Goal: Task Accomplishment & Management: Manage account settings

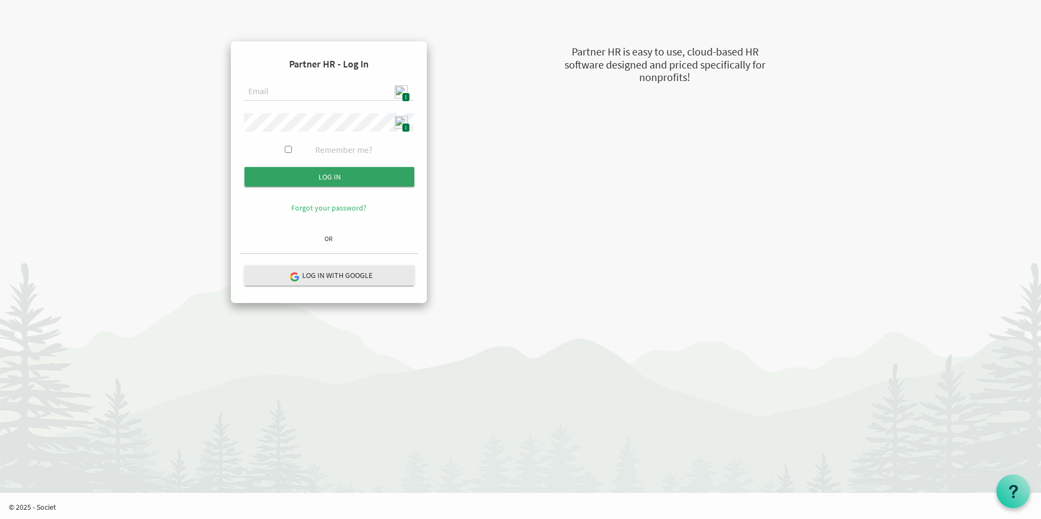
type input "admin@stepind.org"
click at [342, 173] on input "Log in" at bounding box center [329, 177] width 170 height 20
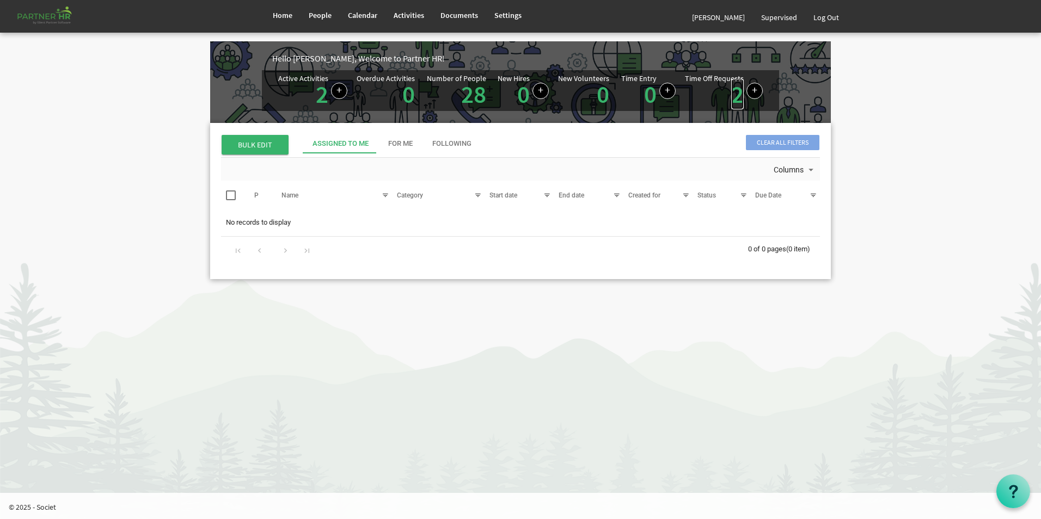
drag, startPoint x: 733, startPoint y: 100, endPoint x: 726, endPoint y: 103, distance: 7.8
click at [733, 100] on link "2" at bounding box center [737, 94] width 13 height 30
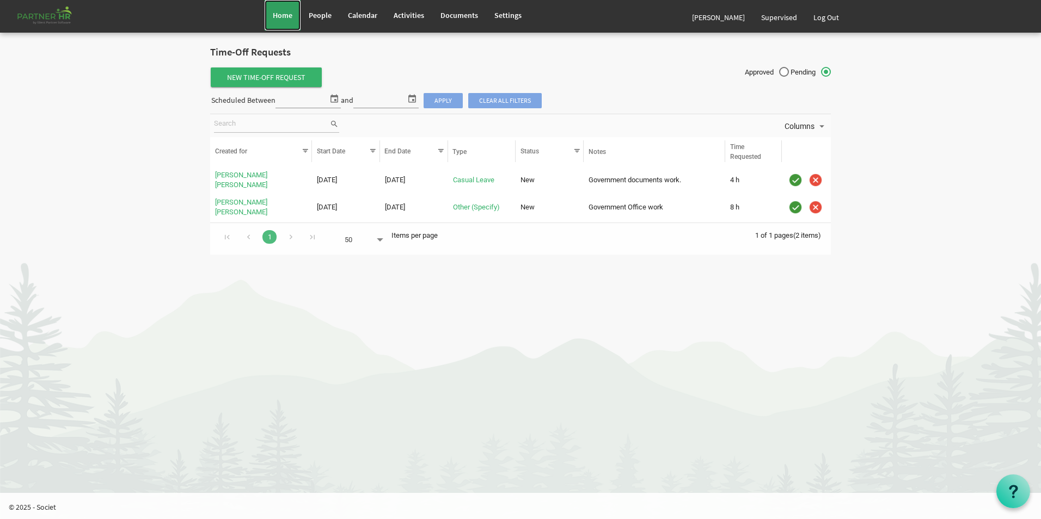
click at [277, 19] on span "Home" at bounding box center [283, 15] width 20 height 10
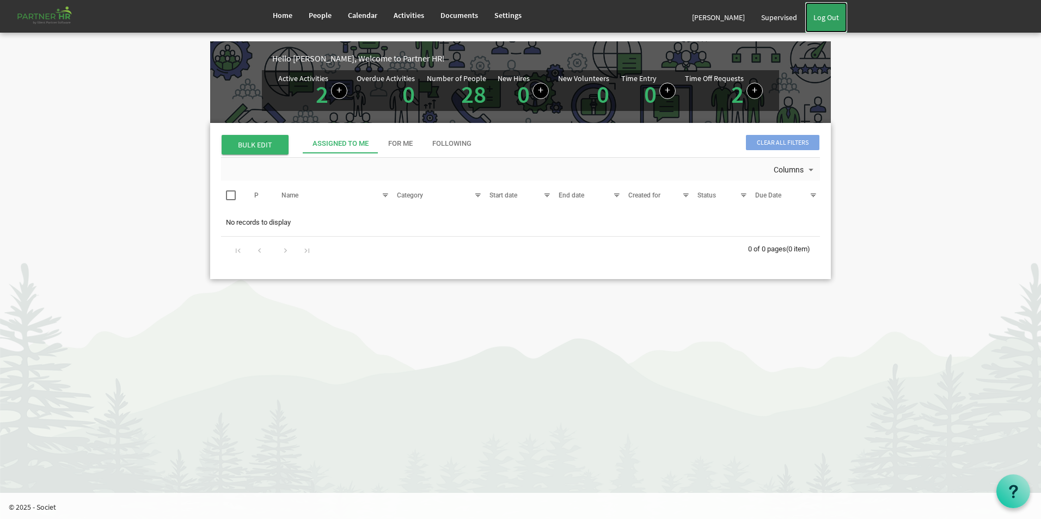
click at [822, 20] on link "Log Out" at bounding box center [826, 17] width 42 height 30
